Goal: Navigation & Orientation: Find specific page/section

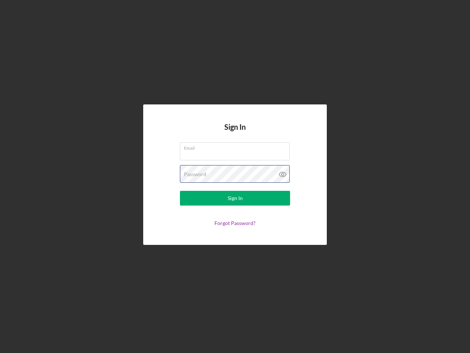
click at [235, 176] on div "Password" at bounding box center [235, 174] width 110 height 18
click at [283, 174] on icon at bounding box center [283, 174] width 18 height 18
